Goal: Information Seeking & Learning: Learn about a topic

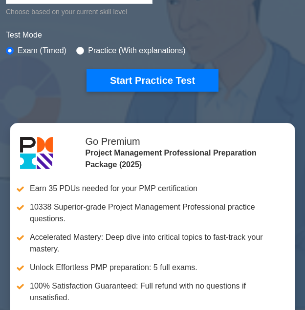
scroll to position [266, 0]
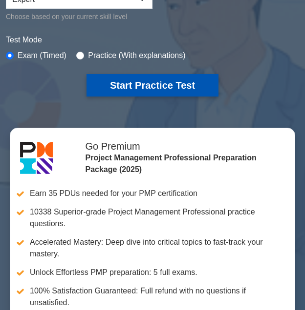
click at [161, 88] on button "Start Practice Test" at bounding box center [152, 85] width 132 height 22
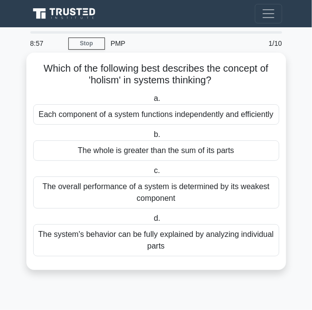
click at [158, 144] on div "The whole is greater than the sum of its parts" at bounding box center [156, 151] width 246 height 20
click at [152, 138] on input "b. The whole is greater than the sum of its parts" at bounding box center [152, 135] width 0 height 6
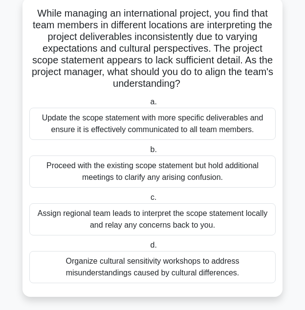
scroll to position [61, 0]
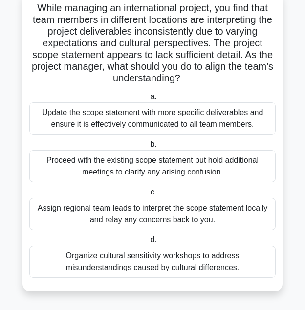
click at [116, 114] on div "Update the scope statement with more specific deliverables and ensure it is eff…" at bounding box center [152, 118] width 246 height 32
click at [148, 100] on input "a. Update the scope statement with more specific deliverables and ensure it is …" at bounding box center [148, 97] width 0 height 6
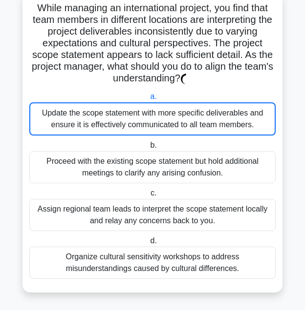
scroll to position [0, 0]
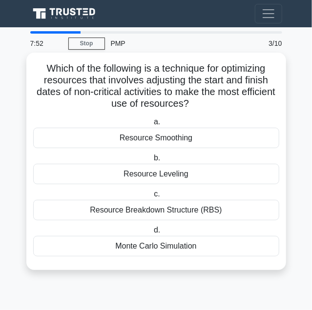
click at [164, 172] on div "Resource Leveling" at bounding box center [156, 174] width 246 height 20
click at [152, 162] on input "b. Resource Leveling" at bounding box center [152, 158] width 0 height 6
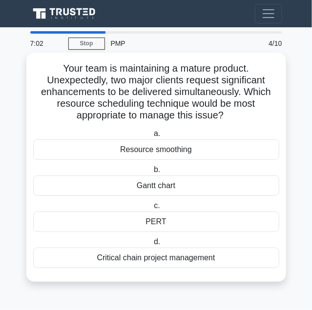
click at [167, 149] on div "Resource smoothing" at bounding box center [156, 150] width 246 height 20
click at [152, 137] on input "a. Resource smoothing" at bounding box center [152, 134] width 0 height 6
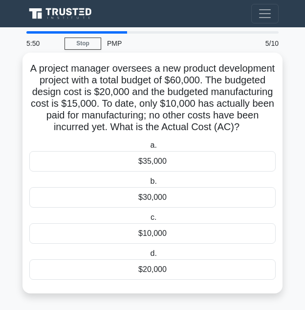
click at [152, 208] on div "$30,000" at bounding box center [152, 197] width 246 height 20
click at [148, 185] on input "b. $30,000" at bounding box center [148, 182] width 0 height 6
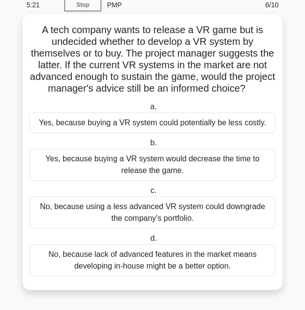
scroll to position [48, 0]
click at [163, 261] on div "No, because lack of advanced features in the market means developing in-house m…" at bounding box center [152, 261] width 246 height 32
click at [148, 242] on input "d. No, because lack of advanced features in the market means developing in-hous…" at bounding box center [148, 239] width 0 height 6
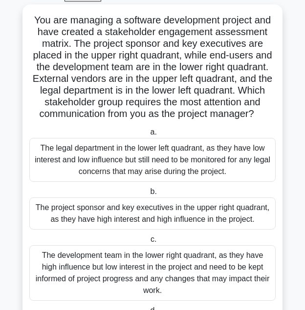
scroll to position [46, 0]
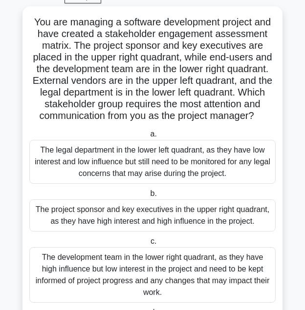
click at [109, 221] on div "The project sponsor and key executives in the upper right quadrant, as they hav…" at bounding box center [152, 216] width 246 height 32
click at [148, 197] on input "b. The project sponsor and key executives in the upper right quadrant, as they …" at bounding box center [148, 194] width 0 height 6
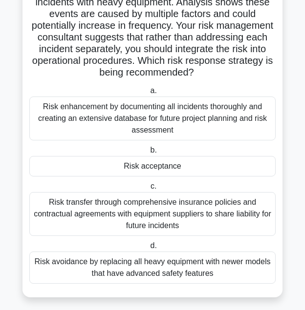
scroll to position [79, 0]
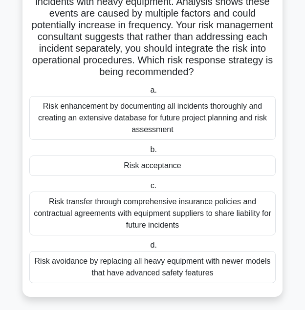
click at [147, 164] on div "Risk acceptance" at bounding box center [152, 166] width 246 height 20
click at [148, 153] on input "b. Risk acceptance" at bounding box center [148, 150] width 0 height 6
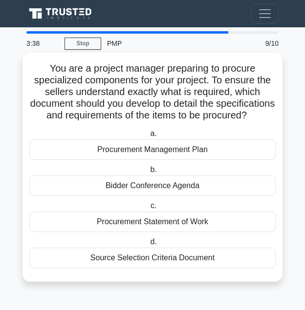
scroll to position [2, 0]
click at [151, 267] on div "Source Selection Criteria Document" at bounding box center [152, 258] width 246 height 20
click at [148, 246] on input "d. Source Selection Criteria Document" at bounding box center [148, 242] width 0 height 6
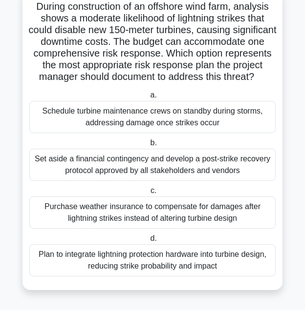
scroll to position [72, 0]
click at [184, 262] on div "Plan to integrate lightning protection hardware into turbine design, reducing s…" at bounding box center [152, 261] width 246 height 32
click at [148, 242] on input "d. Plan to integrate lightning protection hardware into turbine design, reducin…" at bounding box center [148, 239] width 0 height 6
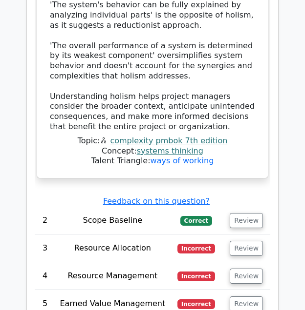
scroll to position [1824, 0]
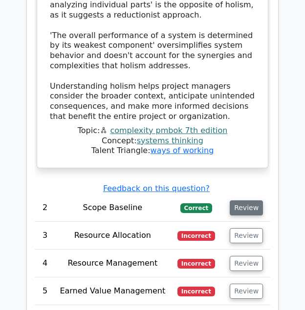
click at [247, 201] on button "Review" at bounding box center [245, 208] width 33 height 15
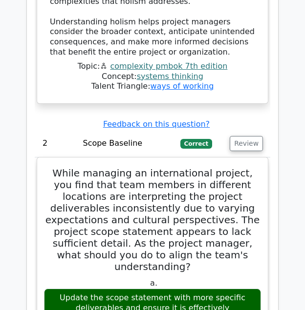
scroll to position [1923, 0]
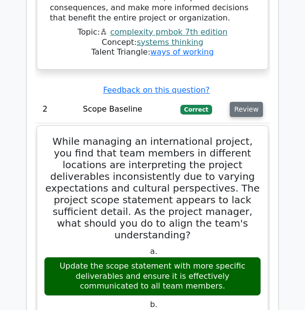
click at [232, 102] on button "Review" at bounding box center [245, 109] width 33 height 15
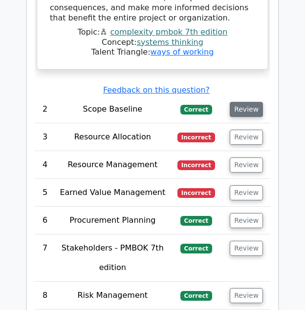
scroll to position [1946, 0]
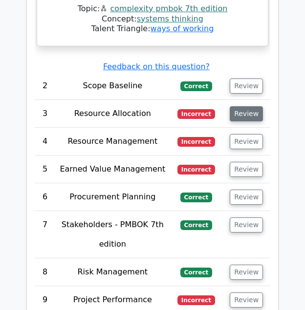
click at [252, 106] on button "Review" at bounding box center [245, 113] width 33 height 15
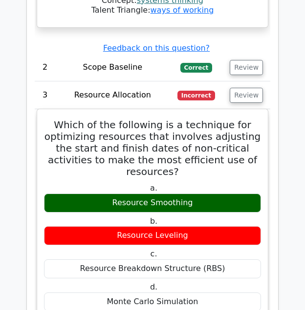
scroll to position [1966, 0]
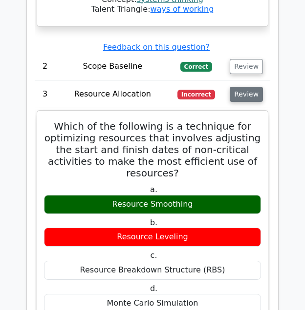
click at [244, 87] on button "Review" at bounding box center [245, 94] width 33 height 15
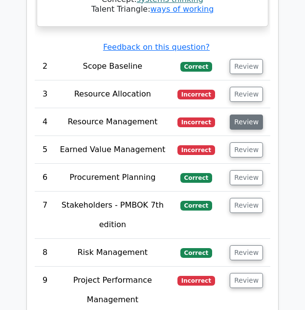
click at [248, 115] on button "Review" at bounding box center [245, 122] width 33 height 15
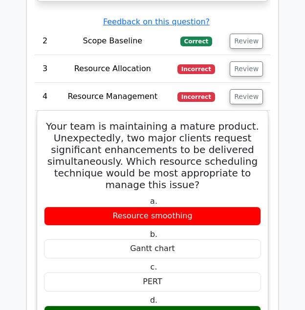
scroll to position [1981, 0]
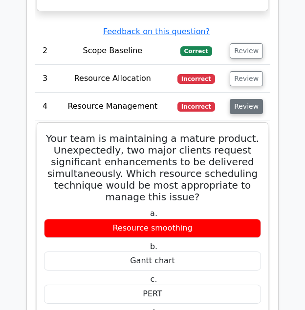
click at [240, 99] on button "Review" at bounding box center [245, 106] width 33 height 15
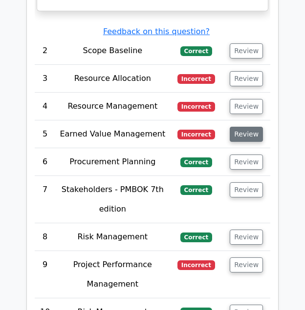
click at [250, 127] on button "Review" at bounding box center [245, 134] width 33 height 15
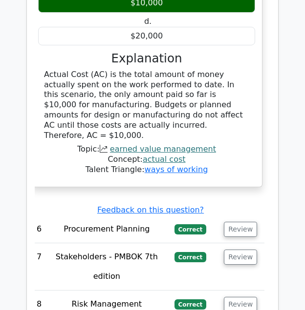
scroll to position [2322, 0]
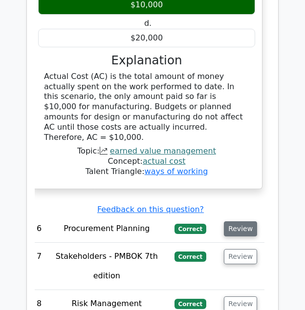
click at [241, 222] on button "Review" at bounding box center [240, 229] width 33 height 15
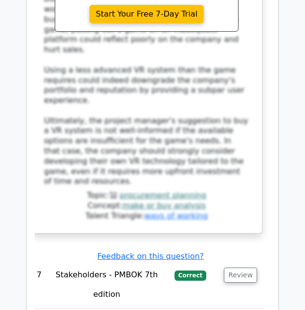
scroll to position [2944, 0]
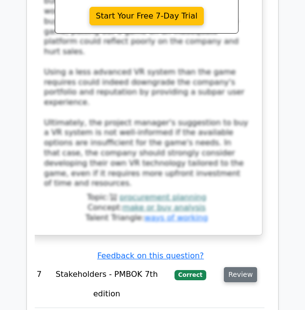
click at [233, 267] on button "Review" at bounding box center [240, 274] width 33 height 15
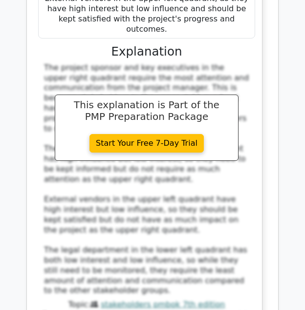
scroll to position [3621, 0]
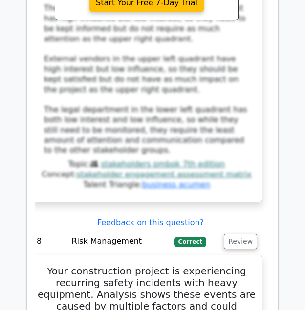
scroll to position [3766, 0]
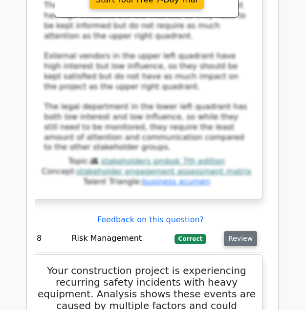
click at [233, 231] on button "Review" at bounding box center [240, 238] width 33 height 15
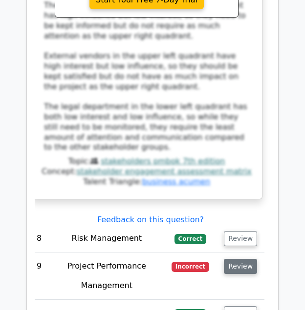
click at [236, 259] on button "Review" at bounding box center [240, 266] width 33 height 15
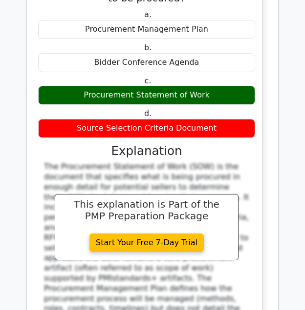
scroll to position [4160, 0]
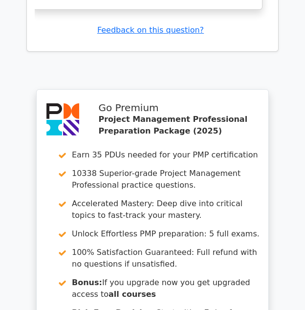
scroll to position [5246, 0]
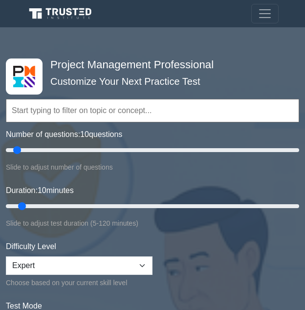
click at [115, 129] on label "Number of questions: 10 questions" at bounding box center [64, 135] width 116 height 12
click at [115, 144] on input "Number of questions: 10 questions" at bounding box center [152, 150] width 293 height 12
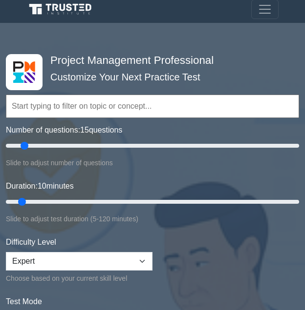
scroll to position [5, 0]
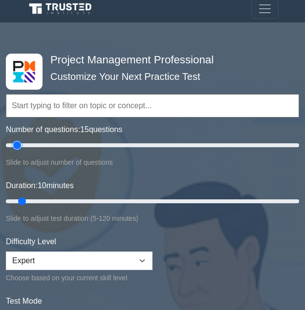
type input "10"
click at [19, 143] on input "Number of questions: 15 questions" at bounding box center [152, 146] width 293 height 12
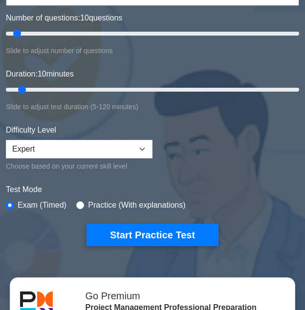
scroll to position [116, 0]
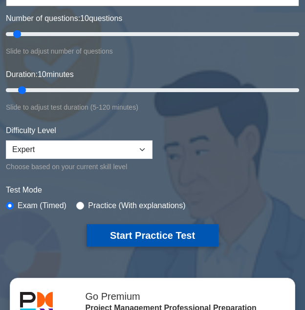
click at [122, 234] on button "Start Practice Test" at bounding box center [152, 236] width 132 height 22
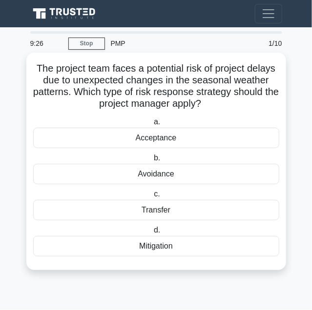
click at [163, 137] on div "Acceptance" at bounding box center [156, 138] width 246 height 20
click at [152, 125] on input "a. Acceptance" at bounding box center [152, 122] width 0 height 6
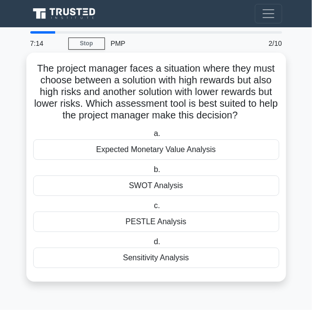
click at [165, 220] on div "PESTLE Analysis" at bounding box center [156, 222] width 246 height 20
click at [152, 209] on input "c. PESTLE Analysis" at bounding box center [152, 206] width 0 height 6
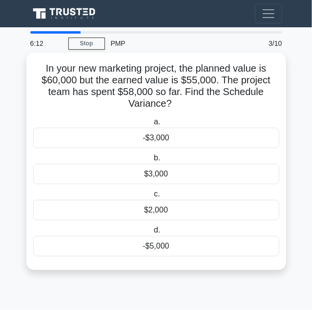
click at [155, 246] on div "-$5,000" at bounding box center [156, 246] width 246 height 20
click at [152, 234] on input "d. -$5,000" at bounding box center [152, 230] width 0 height 6
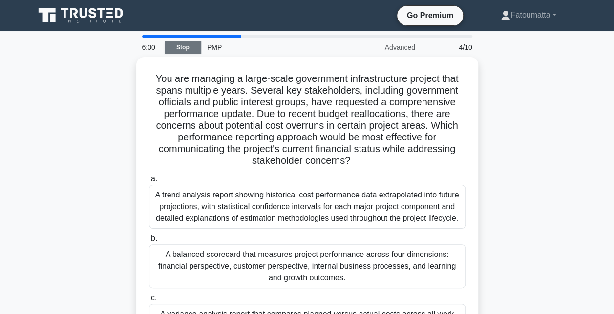
click at [188, 49] on link "Stop" at bounding box center [182, 47] width 37 height 12
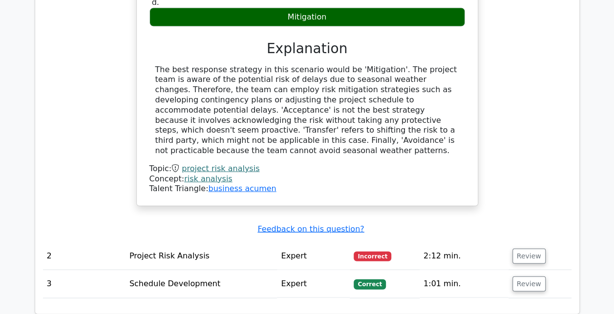
scroll to position [994, 0]
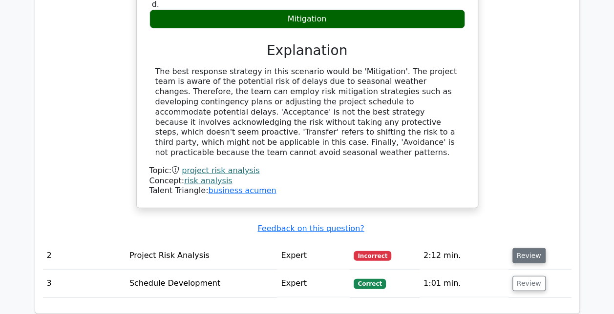
click at [512, 248] on button "Review" at bounding box center [528, 255] width 33 height 15
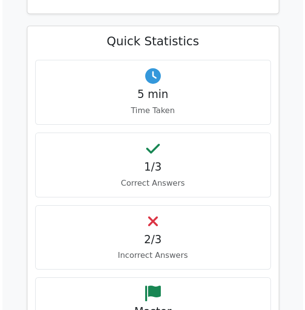
scroll to position [672, 0]
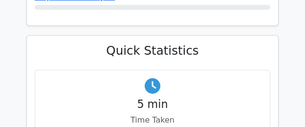
click at [129, 81] on div "5 min Time Taken" at bounding box center [152, 102] width 235 height 65
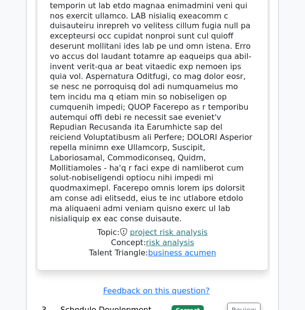
scroll to position [1875, 0]
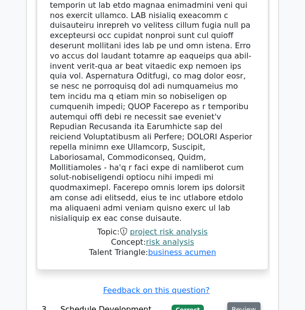
click at [231, 303] on button "Review" at bounding box center [243, 310] width 33 height 15
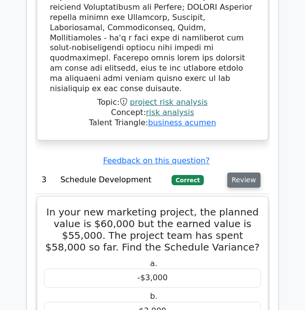
scroll to position [1996, 0]
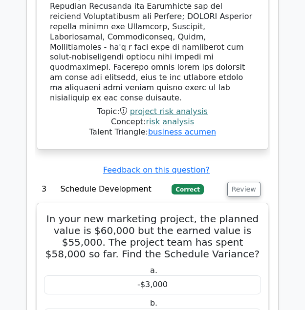
drag, startPoint x: 252, startPoint y: 98, endPoint x: 252, endPoint y: 185, distance: 87.9
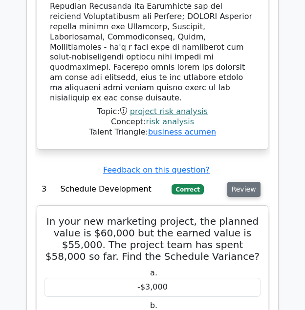
click at [238, 182] on button "Review" at bounding box center [243, 189] width 33 height 15
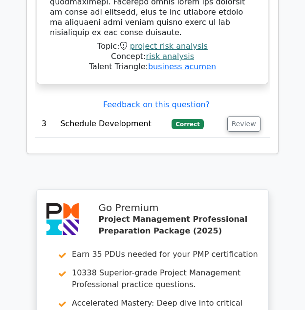
scroll to position [2067, 0]
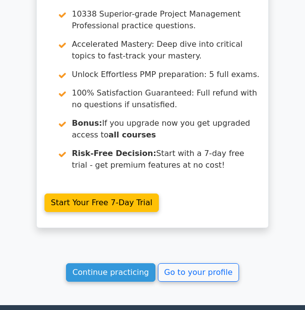
scroll to position [2415, 0]
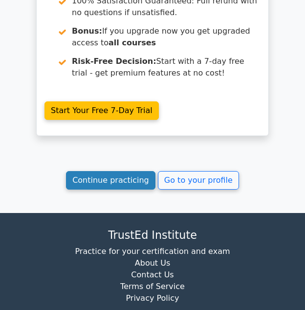
click at [117, 171] on link "Continue practicing" at bounding box center [110, 180] width 89 height 19
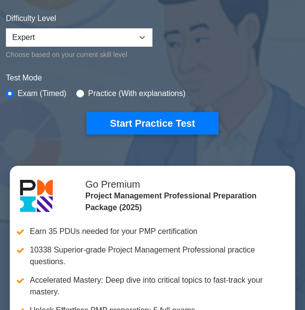
scroll to position [229, 0]
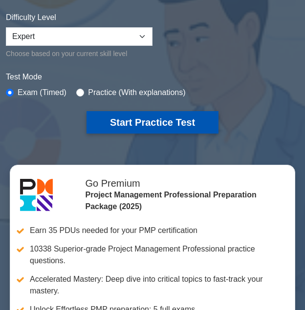
click at [135, 123] on button "Start Practice Test" at bounding box center [152, 122] width 132 height 22
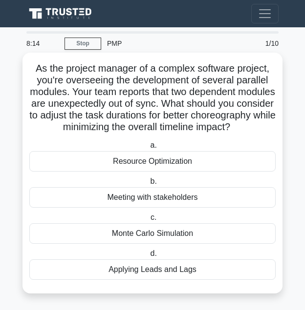
scroll to position [14, 0]
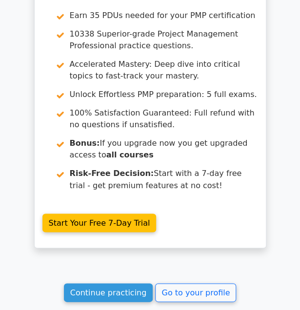
scroll to position [1253, 0]
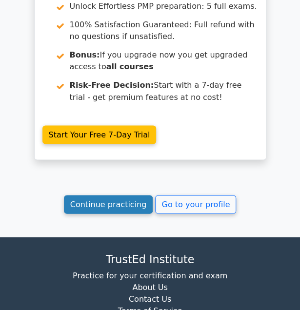
click at [129, 195] on link "Continue practicing" at bounding box center [108, 204] width 89 height 19
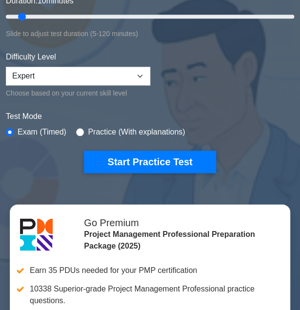
scroll to position [190, 0]
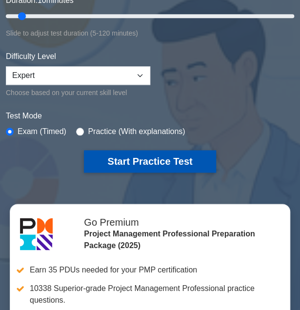
drag, startPoint x: 119, startPoint y: 169, endPoint x: 121, endPoint y: 160, distance: 9.5
click at [121, 160] on button "Start Practice Test" at bounding box center [150, 161] width 132 height 22
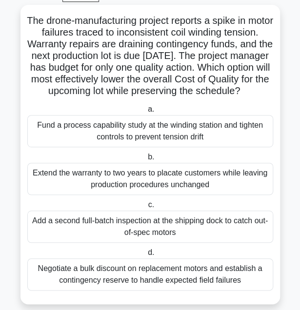
scroll to position [72, 0]
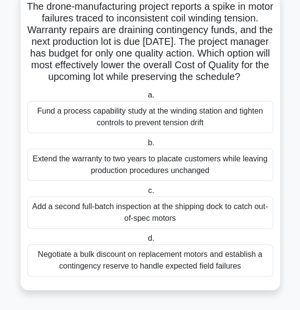
click at [124, 214] on div "Add a second full-batch inspection at the shipping dock to catch out-of-spec mo…" at bounding box center [150, 213] width 246 height 32
click at [146, 194] on input "c. Add a second full-batch inspection at the shipping dock to catch out-of-spec…" at bounding box center [146, 191] width 0 height 6
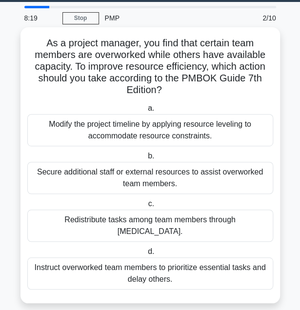
scroll to position [25, 0]
click at [98, 133] on div "Modify the project timeline by applying resource leveling to accommodate resour…" at bounding box center [150, 130] width 246 height 32
click at [146, 112] on input "a. Modify the project timeline by applying resource leveling to accommodate res…" at bounding box center [146, 108] width 0 height 6
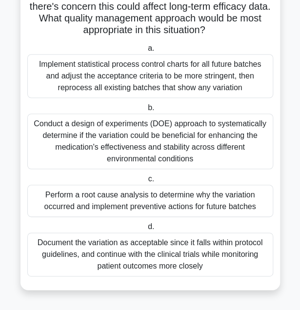
scroll to position [129, 0]
click at [122, 197] on div "Perform a root cause analysis to determine why the variation occurred and imple…" at bounding box center [150, 201] width 246 height 32
click at [146, 183] on input "c. Perform a root cause analysis to determine why the variation occurred and im…" at bounding box center [146, 179] width 0 height 6
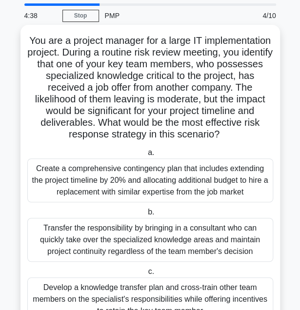
scroll to position [0, 0]
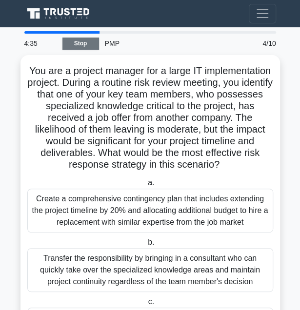
click at [86, 43] on link "Stop" at bounding box center [80, 44] width 37 height 12
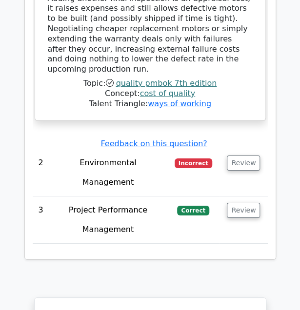
scroll to position [1633, 0]
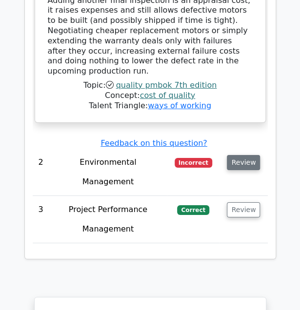
click at [232, 155] on button "Review" at bounding box center [243, 162] width 33 height 15
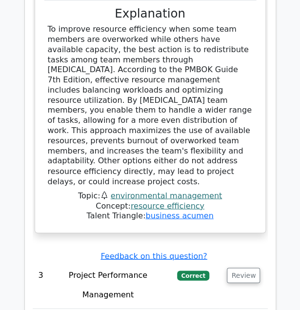
scroll to position [2084, 0]
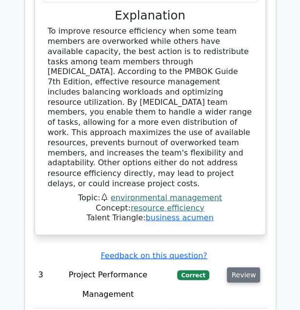
click at [247, 267] on button "Review" at bounding box center [243, 274] width 33 height 15
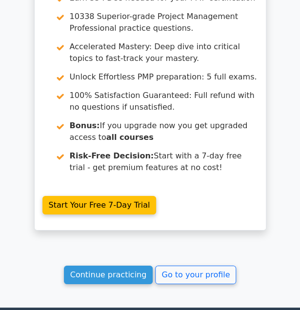
scroll to position [3412, 0]
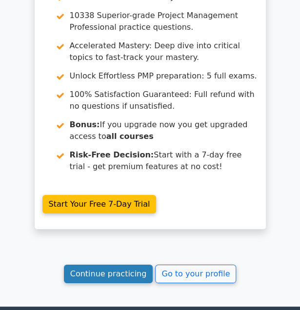
click at [126, 265] on link "Continue practicing" at bounding box center [108, 274] width 89 height 19
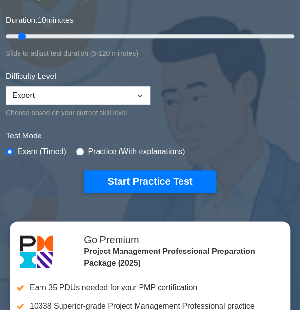
scroll to position [171, 0]
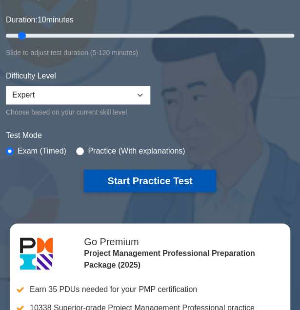
click at [170, 183] on button "Start Practice Test" at bounding box center [150, 181] width 132 height 22
